Goal: Download file/media

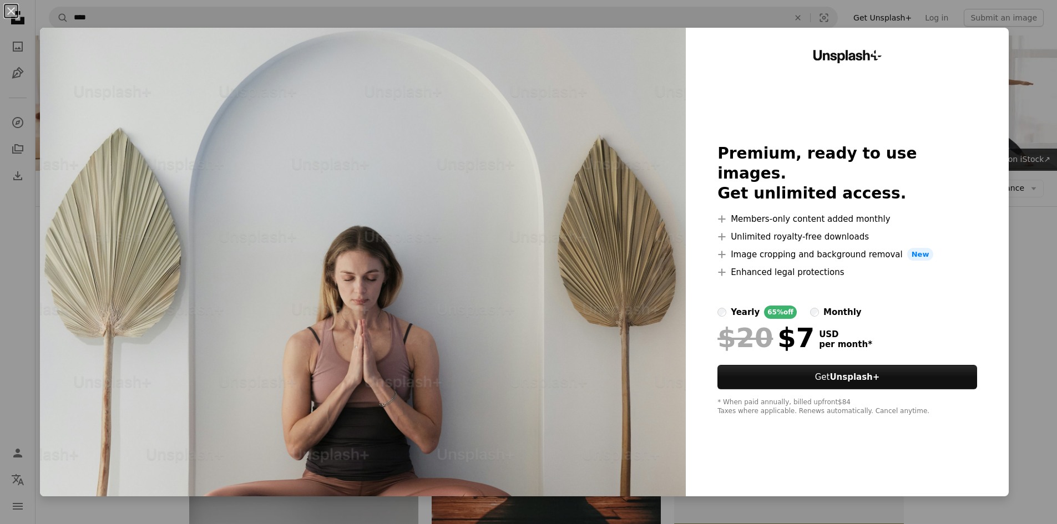
scroll to position [444, 0]
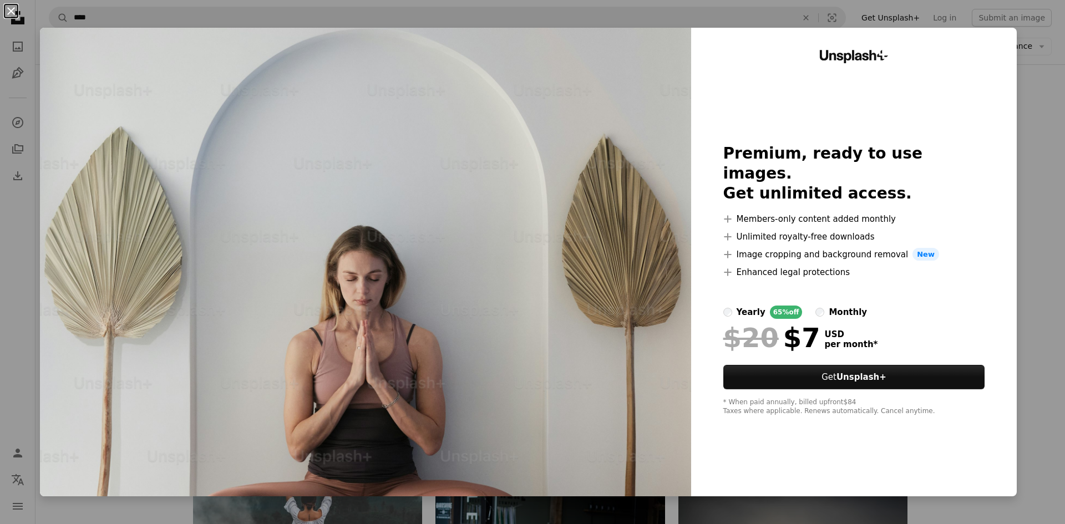
click at [13, 10] on button "An X shape" at bounding box center [10, 10] width 13 height 13
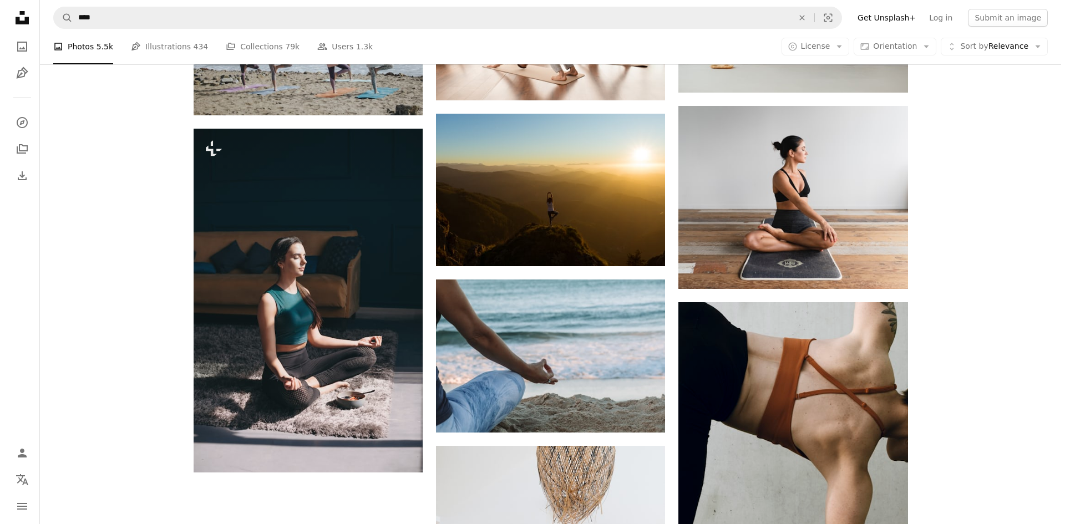
scroll to position [1165, 0]
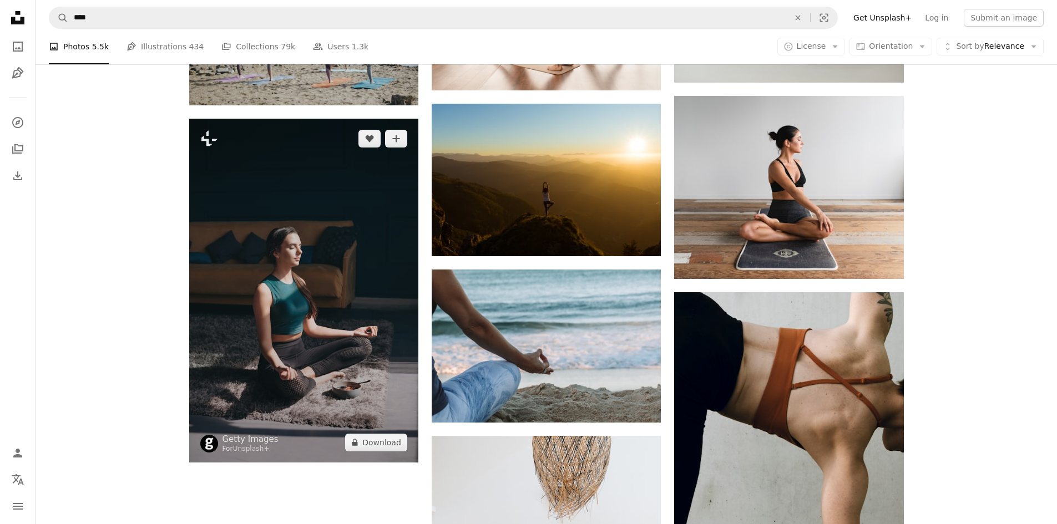
click at [363, 279] on img at bounding box center [303, 291] width 229 height 344
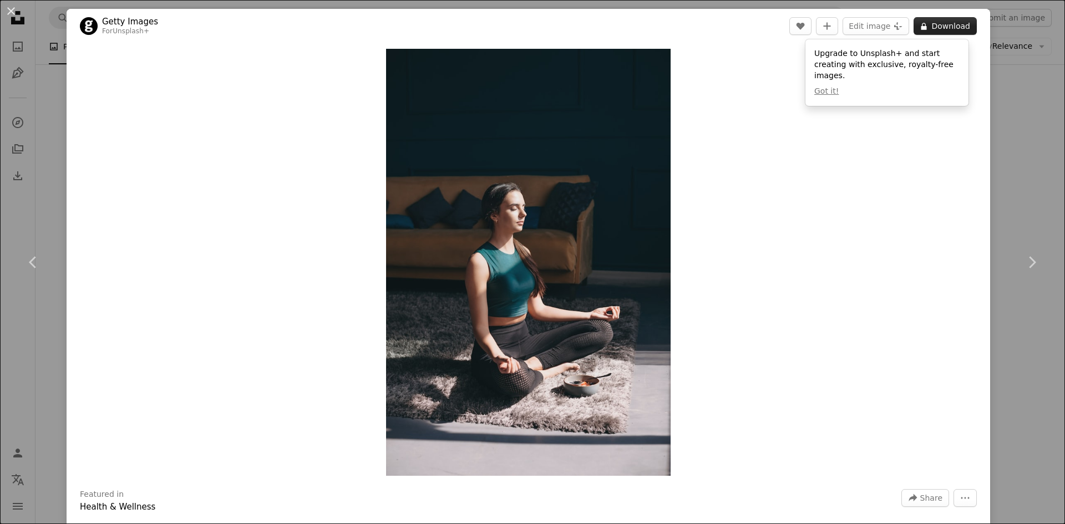
click at [945, 24] on button "A lock Download" at bounding box center [944, 26] width 63 height 18
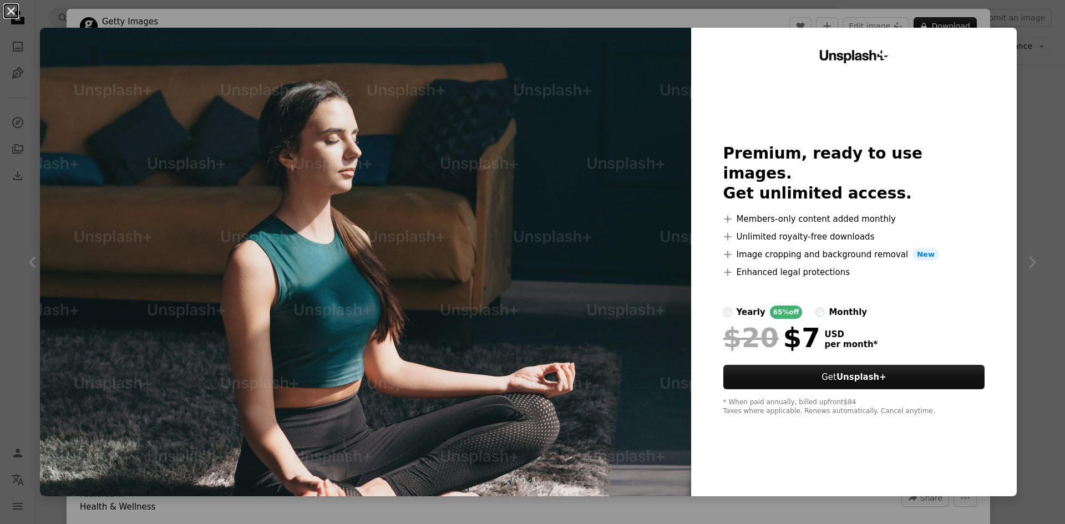
click at [14, 11] on button "An X shape" at bounding box center [10, 10] width 13 height 13
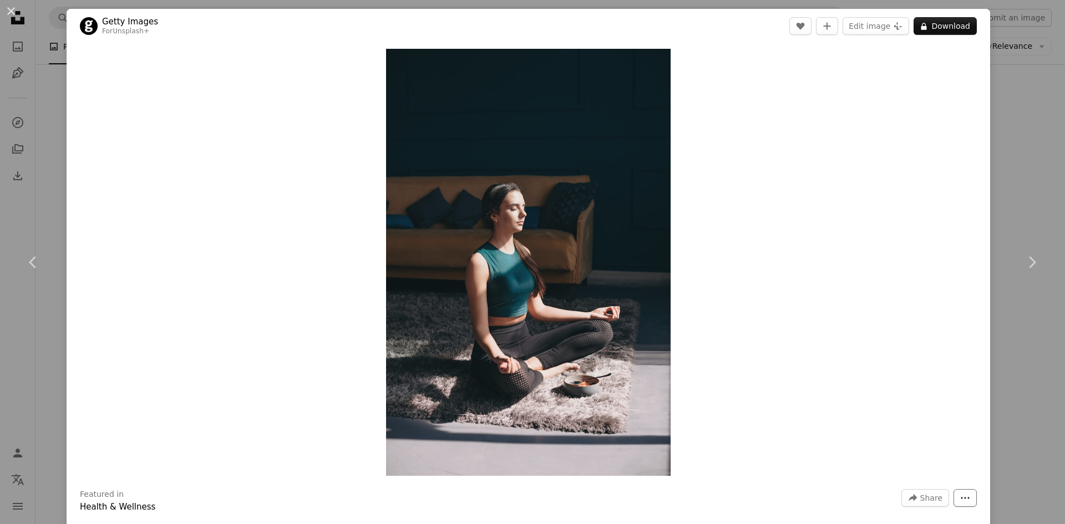
click at [960, 496] on icon "More Actions" at bounding box center [965, 498] width 10 height 10
click at [294, 295] on dialog "An X shape Chevron left Chevron right Getty Images For Unsplash+ A heart A plus…" at bounding box center [532, 262] width 1065 height 524
click at [469, 275] on img "Zoom in on this image" at bounding box center [528, 262] width 285 height 427
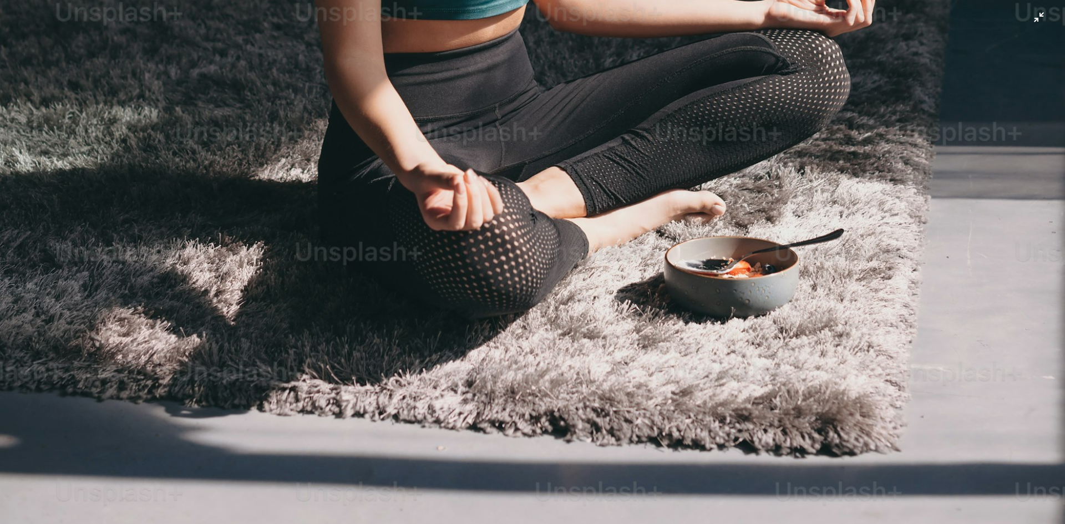
scroll to position [827, 0]
